Goal: Task Accomplishment & Management: Use online tool/utility

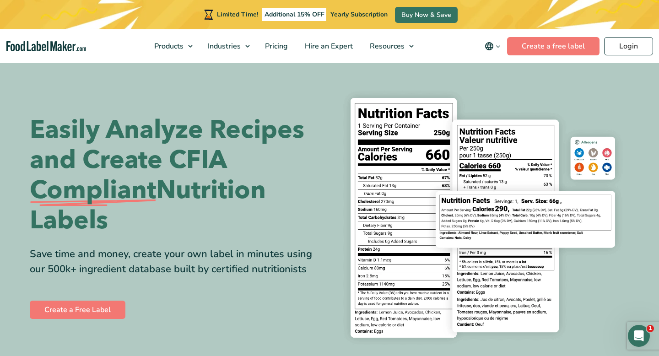
click at [620, 57] on nav "Products Food Nutrition Labelling Supplements Formulation & Labelling Industrie…" at bounding box center [329, 46] width 659 height 34
click at [622, 49] on link "Login" at bounding box center [628, 46] width 49 height 18
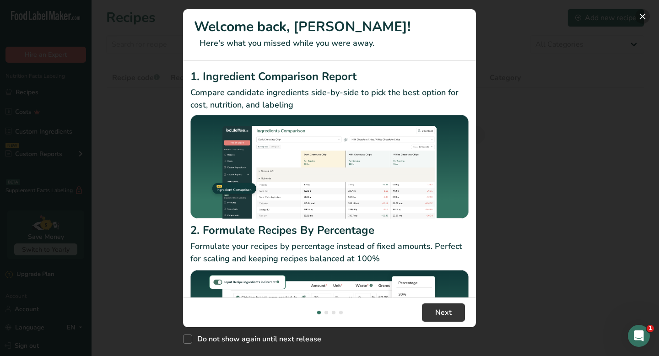
click at [644, 19] on button "New Features" at bounding box center [642, 16] width 15 height 15
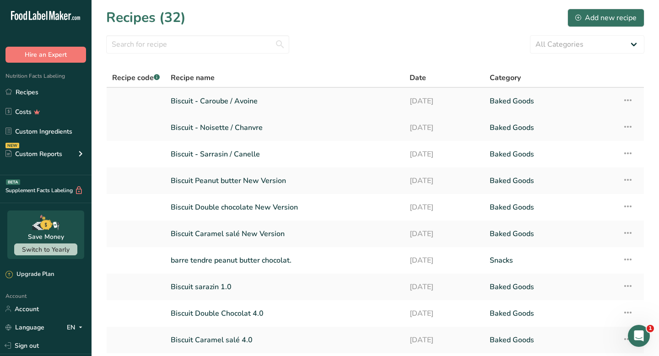
click at [301, 106] on link "Biscuit - Caroube / Avoine" at bounding box center [285, 101] width 228 height 19
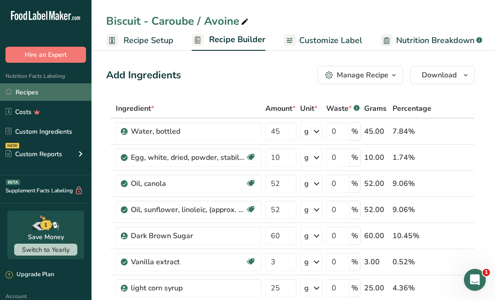
click at [41, 94] on link "Recipes" at bounding box center [46, 91] width 92 height 17
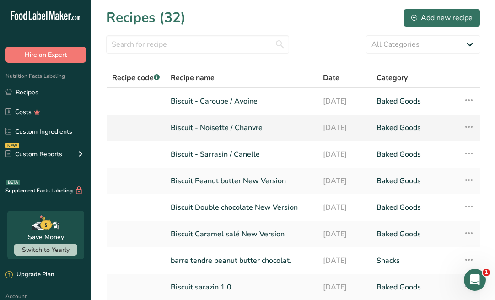
click at [239, 129] on link "Biscuit - Noisette / Chanvre" at bounding box center [241, 127] width 141 height 19
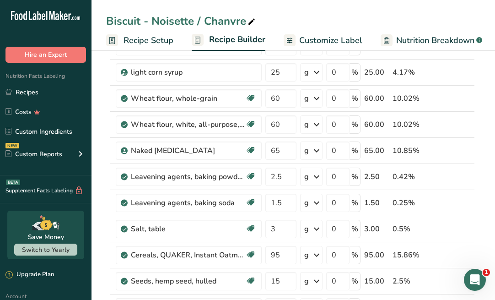
scroll to position [228, 0]
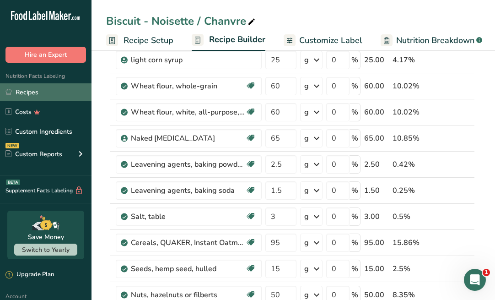
click at [54, 92] on link "Recipes" at bounding box center [46, 91] width 92 height 17
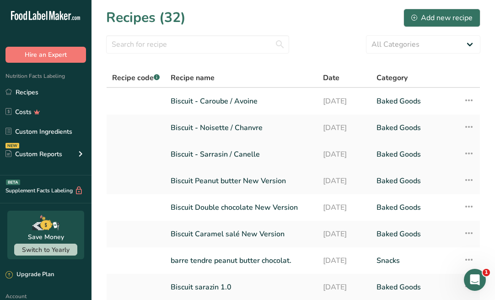
click at [244, 152] on link "Biscuit - Sarrasin / Canelle" at bounding box center [241, 154] width 141 height 19
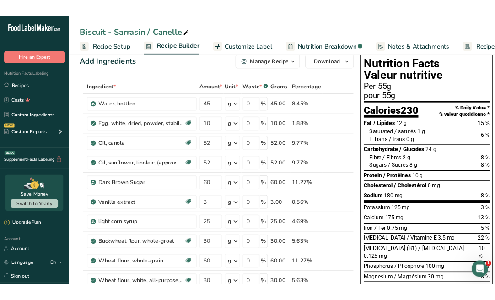
scroll to position [18, 0]
